Goal: Task Accomplishment & Management: Use online tool/utility

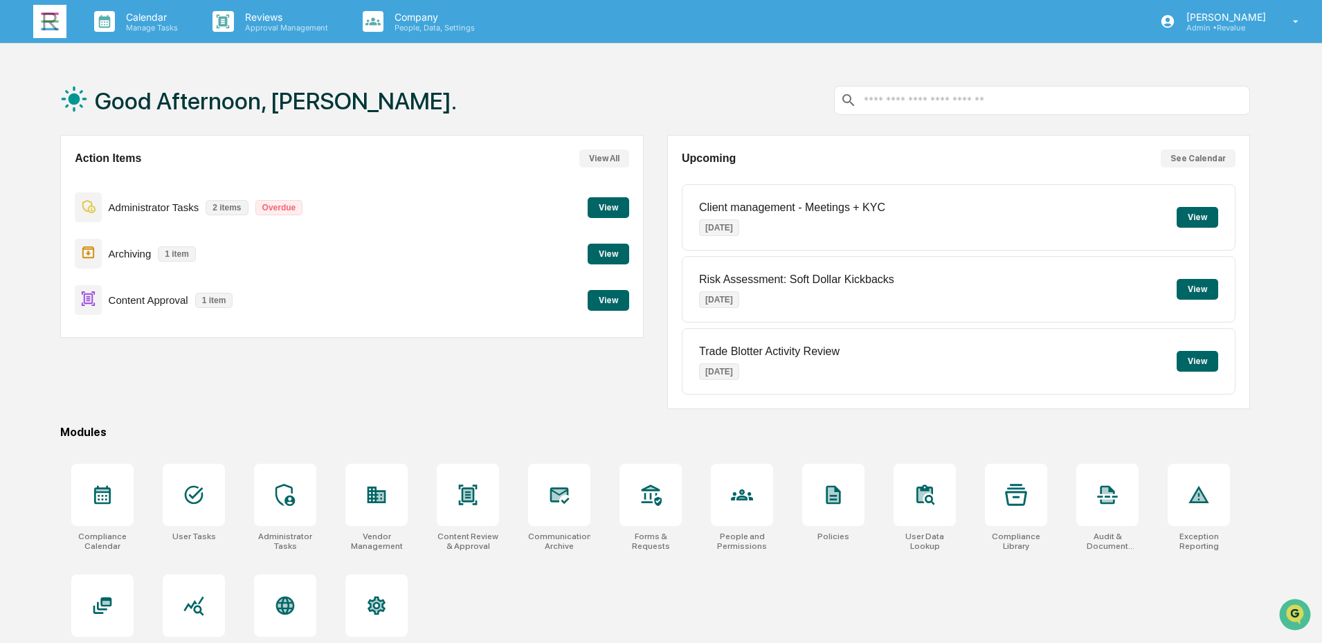
click at [610, 309] on button "View" at bounding box center [609, 300] width 42 height 21
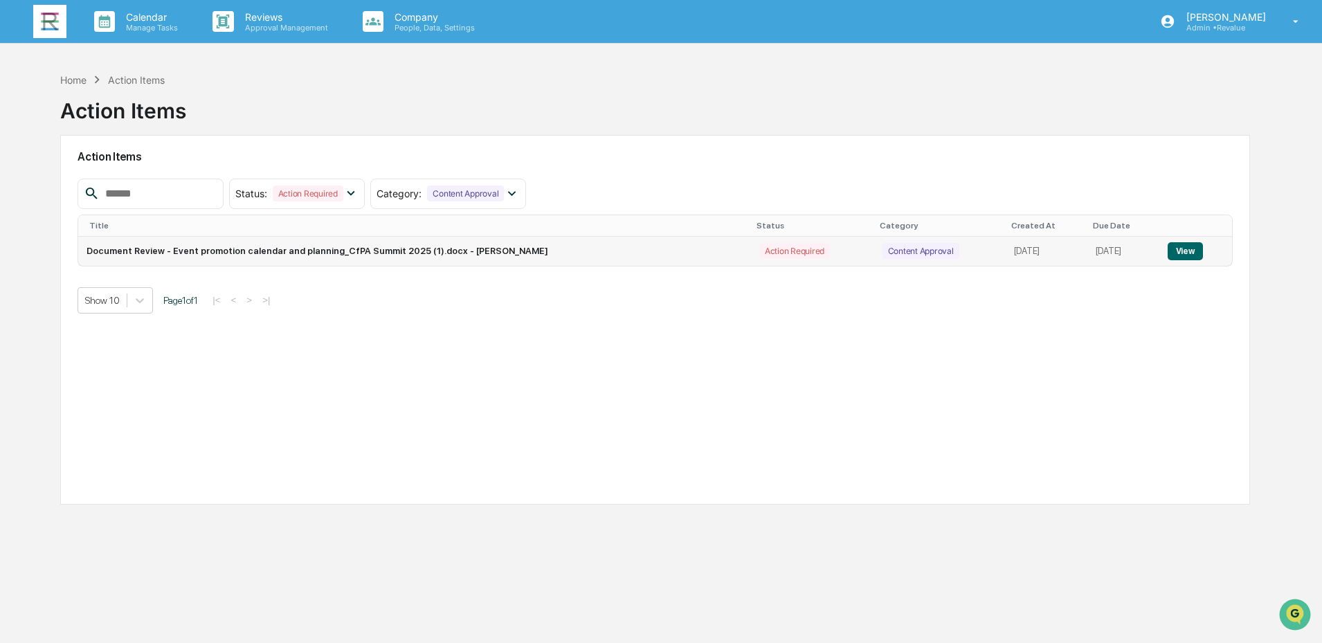
click at [1197, 251] on button "View" at bounding box center [1185, 251] width 35 height 18
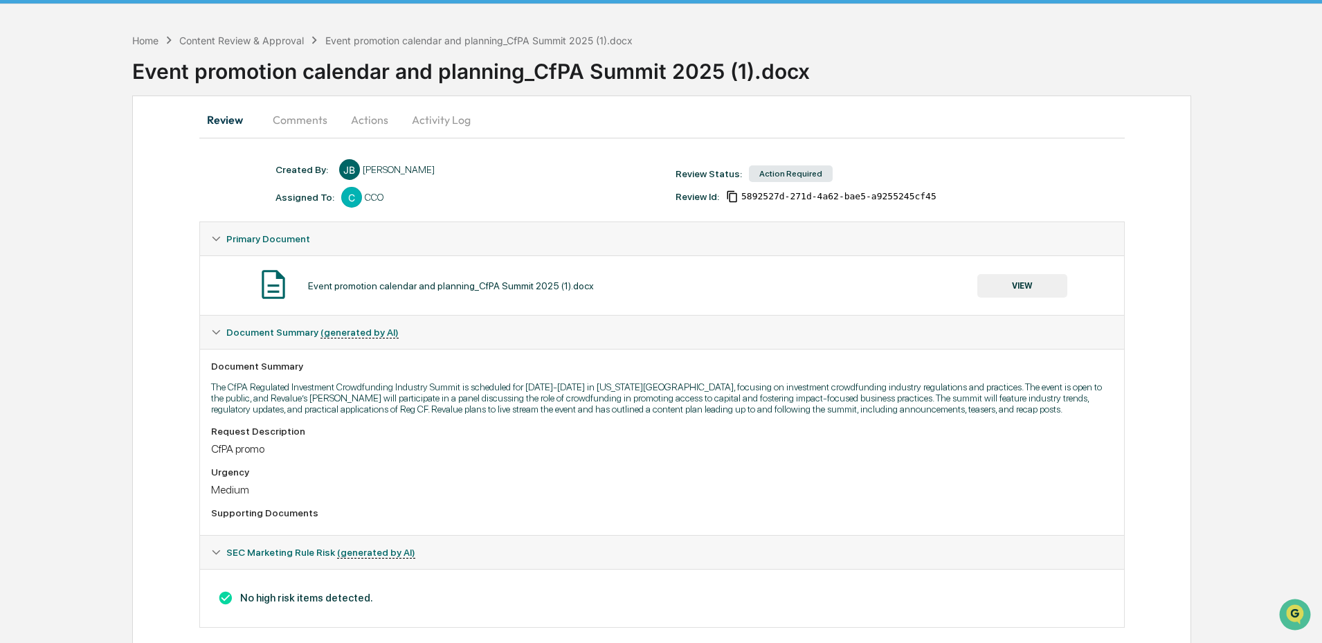
scroll to position [60, 0]
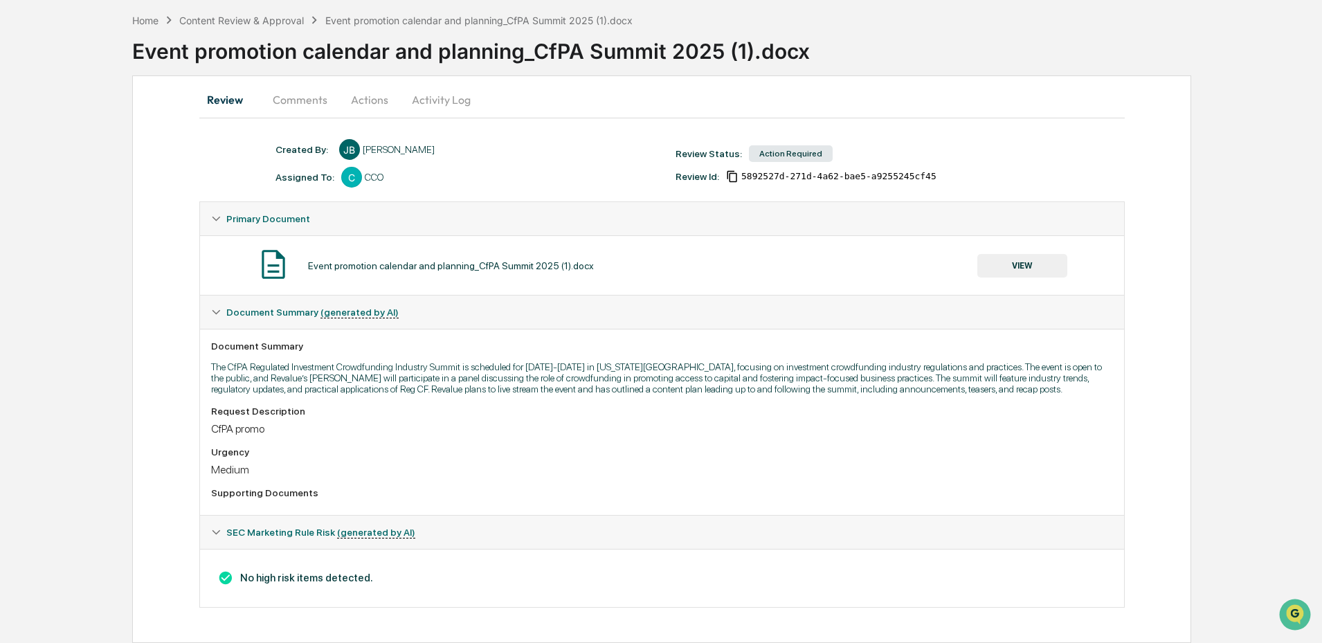
click at [1009, 266] on button "VIEW" at bounding box center [1022, 266] width 90 height 24
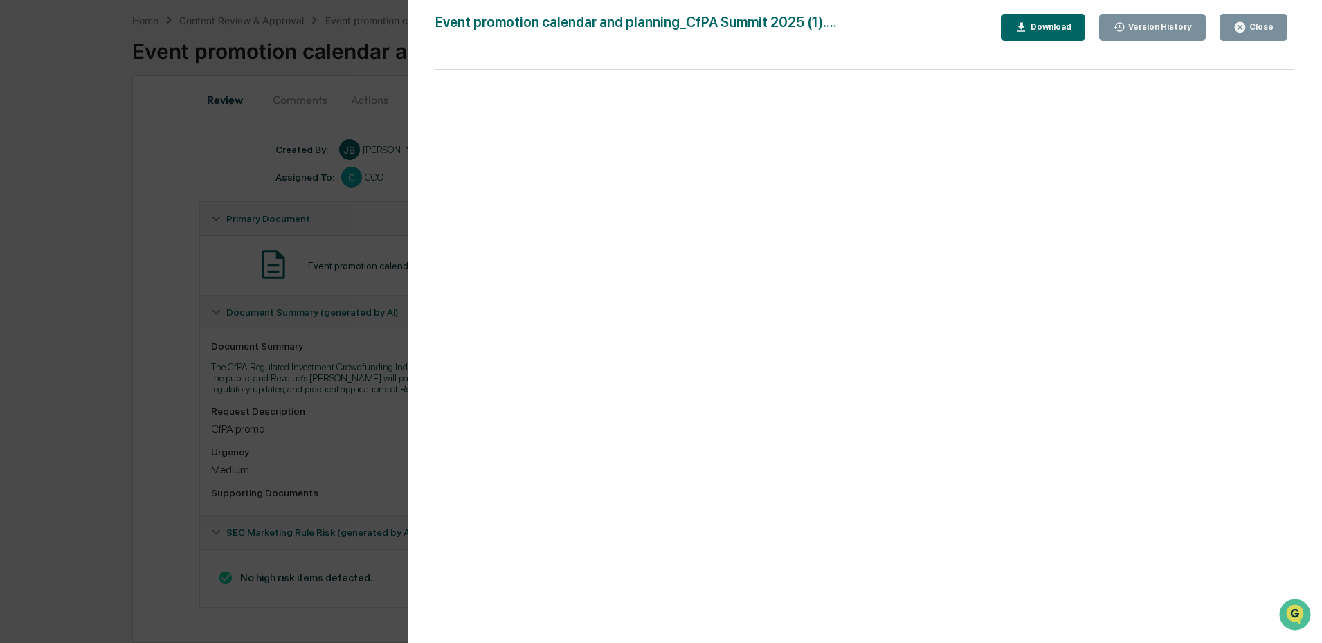
click at [1240, 28] on icon "button" at bounding box center [1240, 27] width 10 height 10
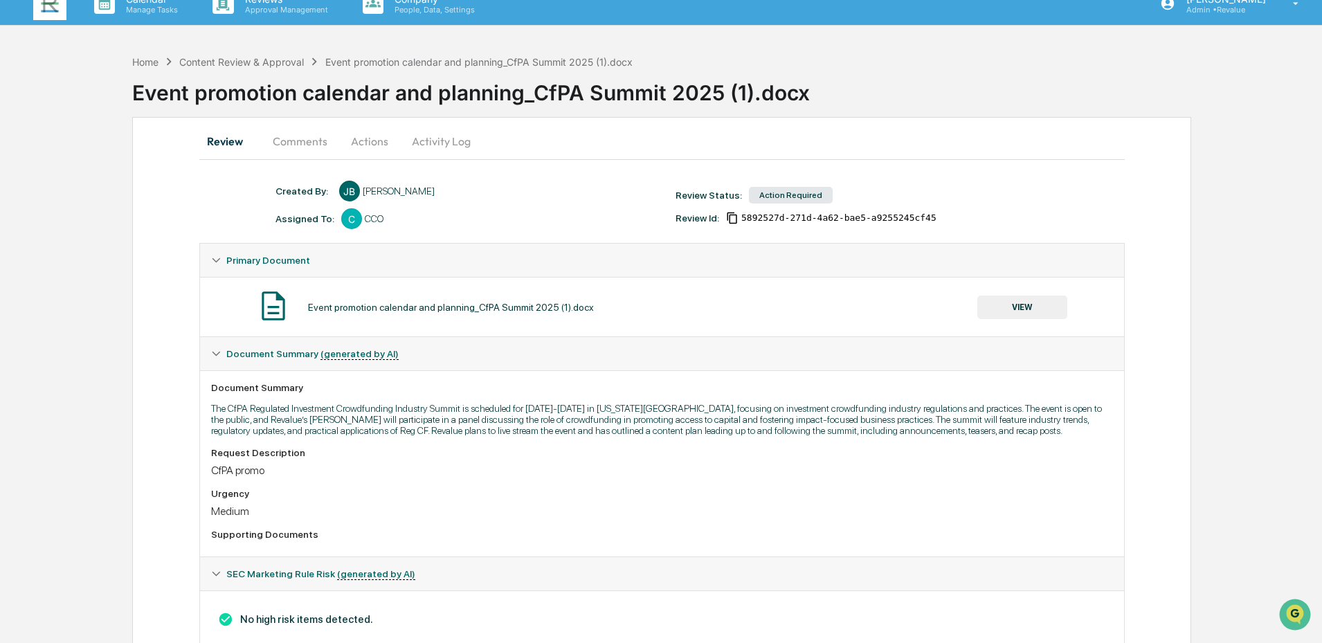
scroll to position [0, 0]
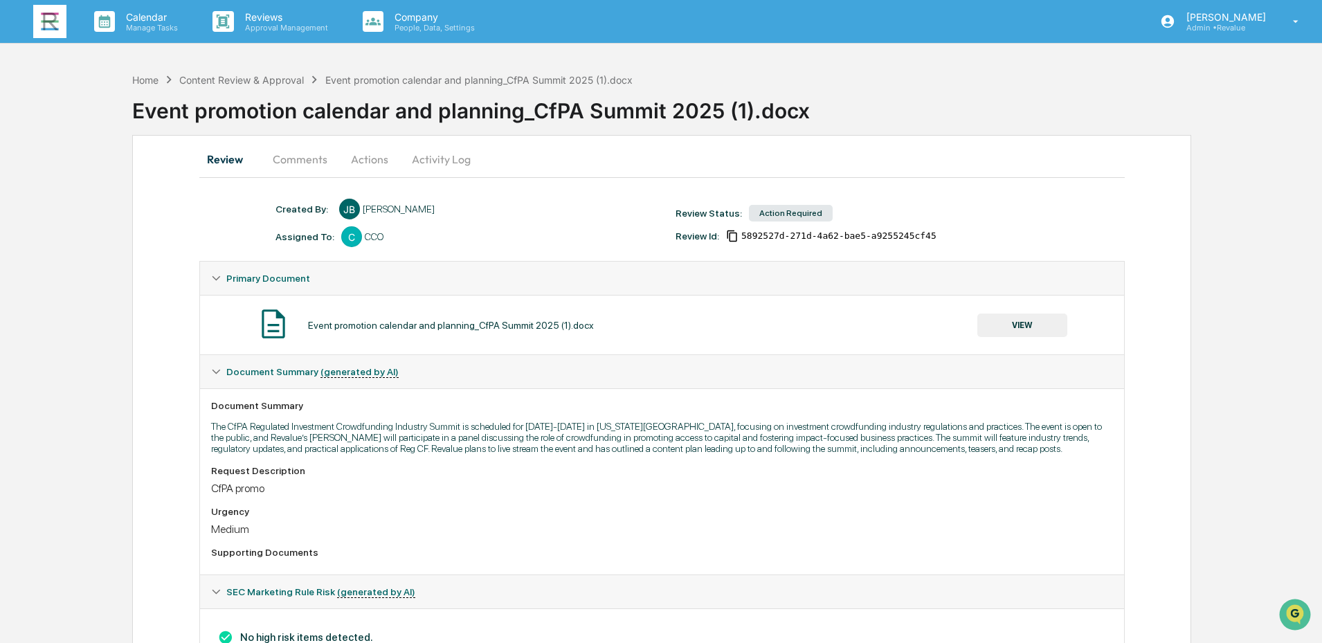
click at [367, 156] on button "Actions" at bounding box center [369, 159] width 62 height 33
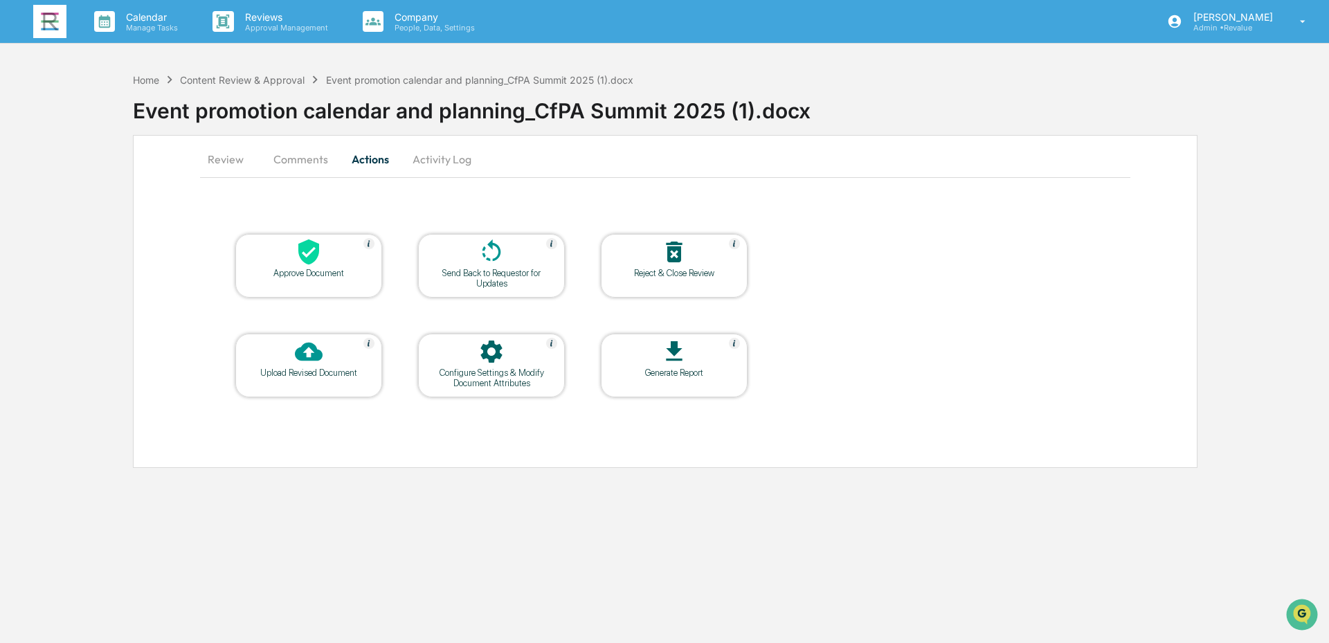
click at [314, 269] on div "Approve Document" at bounding box center [308, 273] width 125 height 10
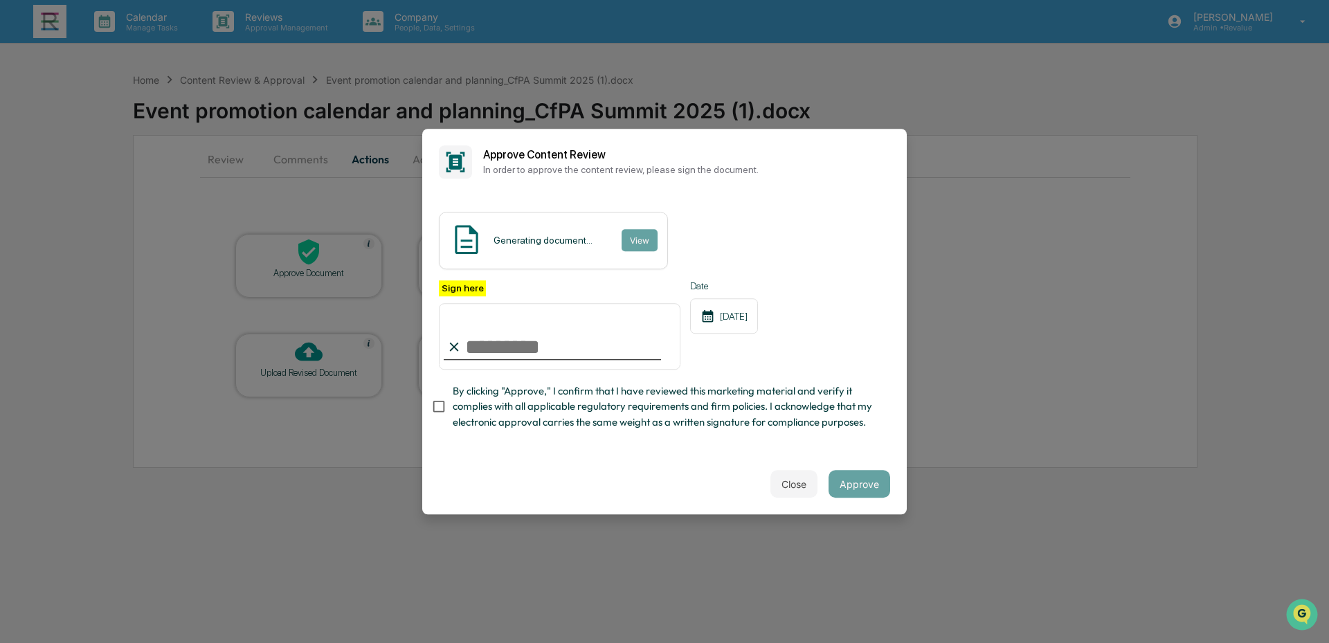
click at [565, 352] on input "Sign here" at bounding box center [560, 336] width 242 height 66
type input "**********"
click at [516, 410] on span "By clicking "Approve," I confirm that I have reviewed this marketing material a…" at bounding box center [666, 406] width 426 height 46
click at [865, 487] on button "Approve" at bounding box center [860, 484] width 62 height 28
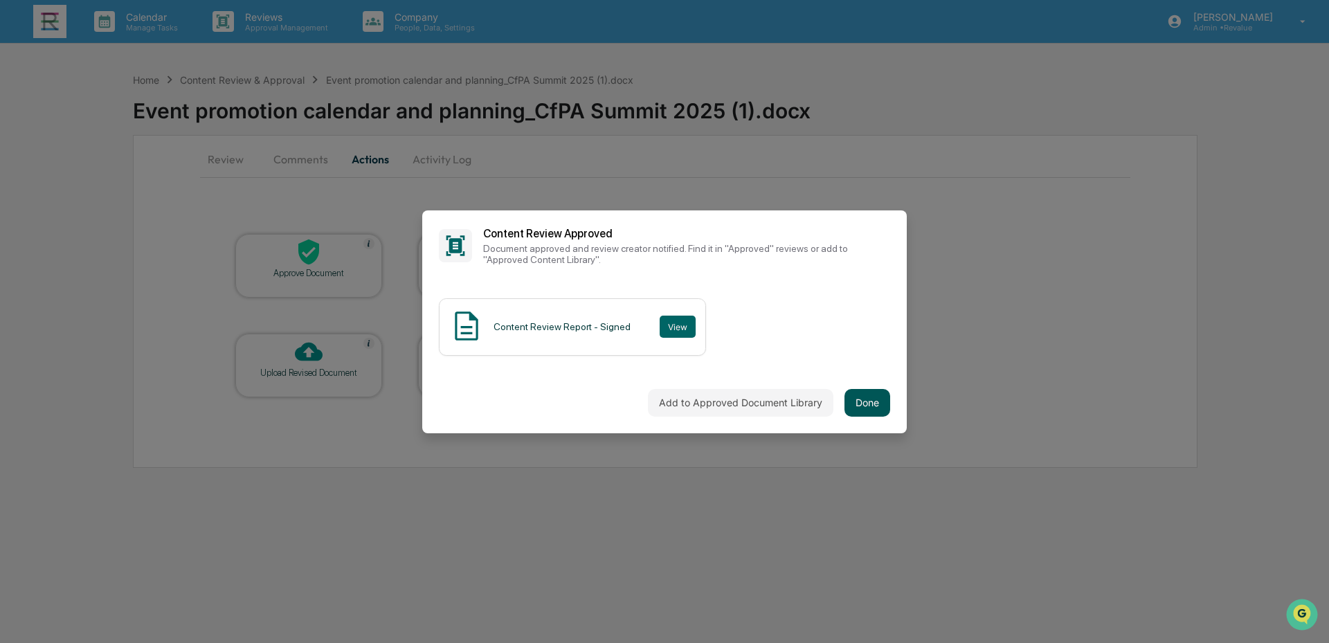
click at [862, 401] on button "Done" at bounding box center [867, 403] width 46 height 28
